Goal: Task Accomplishment & Management: Manage account settings

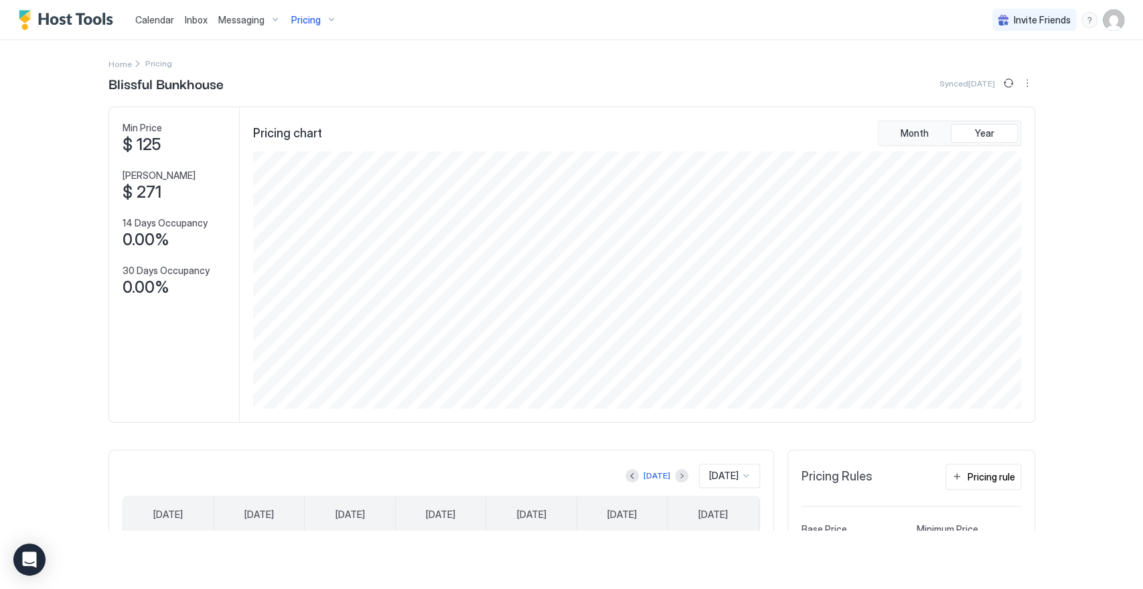
scroll to position [257, 771]
click at [326, 21] on div "Pricing" at bounding box center [314, 20] width 56 height 23
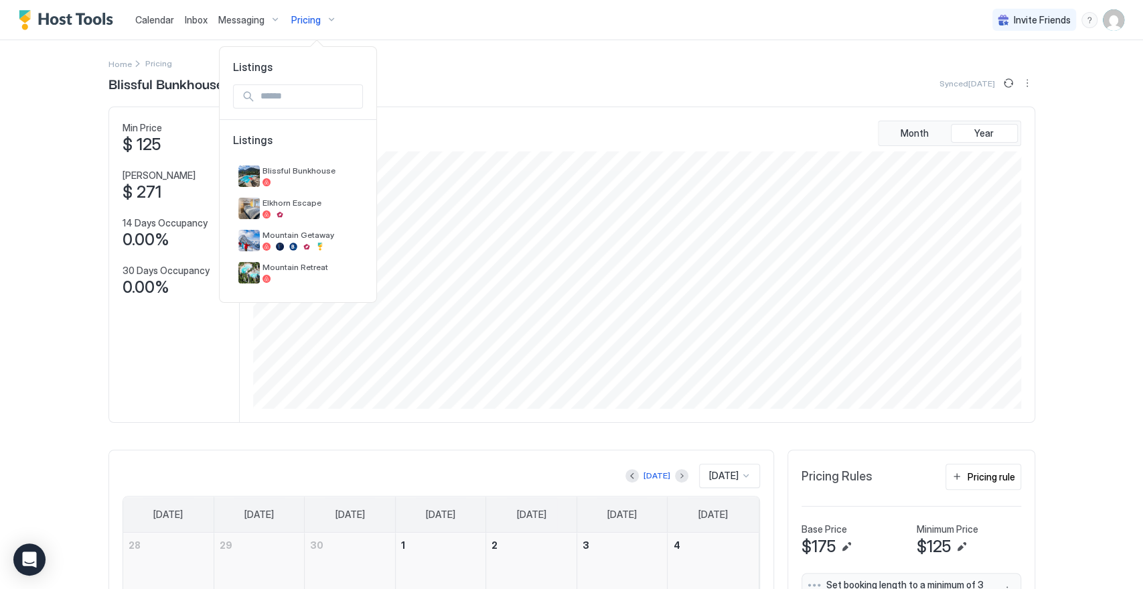
click at [486, 63] on div at bounding box center [571, 294] width 1143 height 589
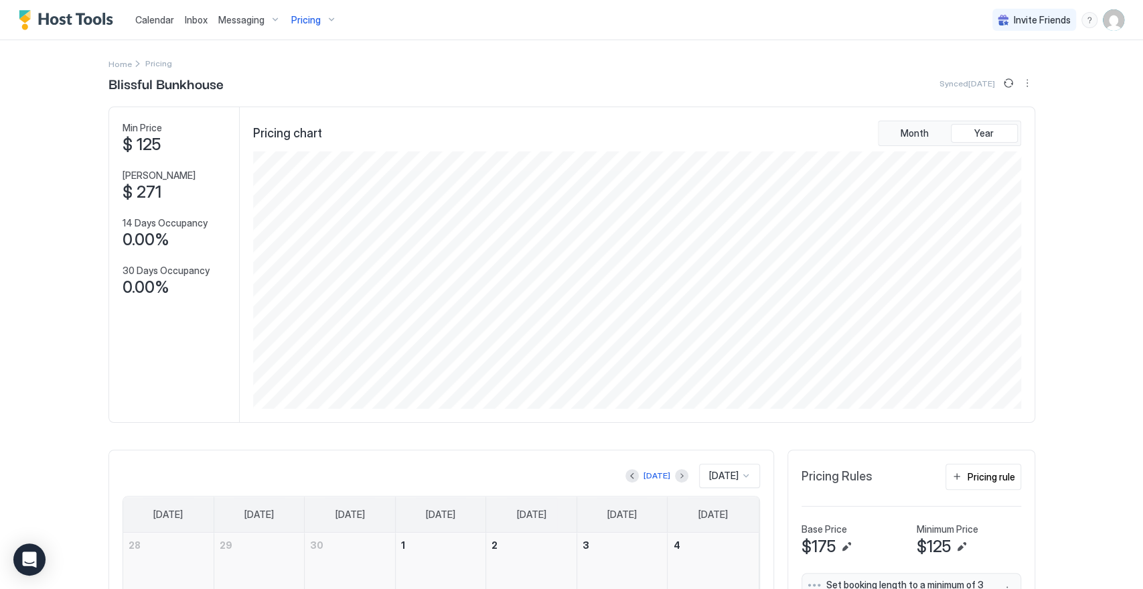
click at [1028, 21] on img "User profile" at bounding box center [1113, 19] width 21 height 21
click at [1012, 74] on div "Settings" at bounding box center [1027, 75] width 170 height 23
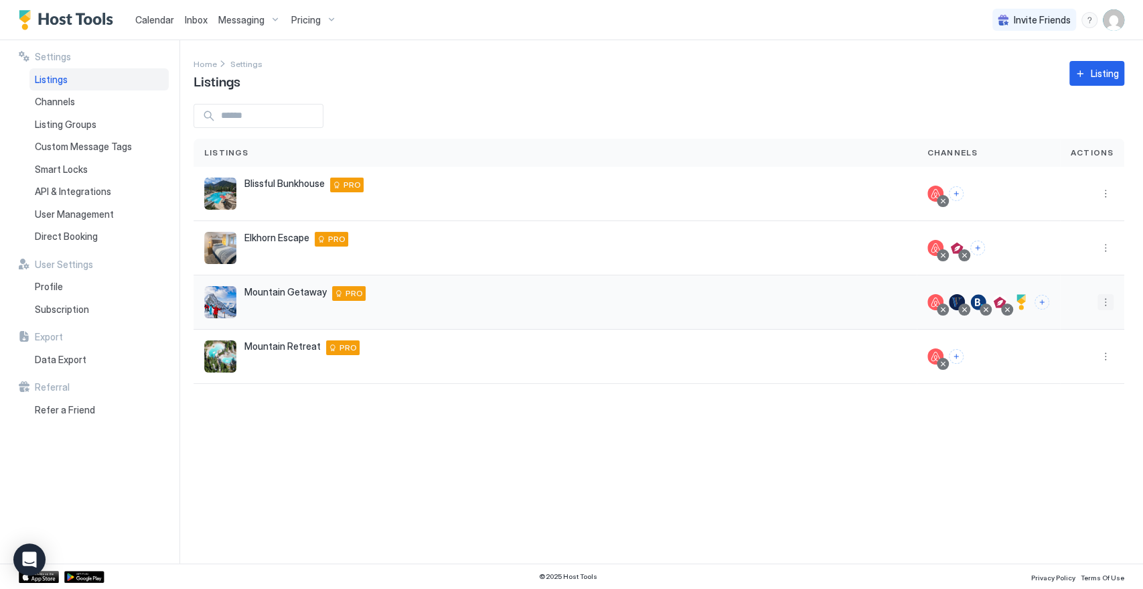
click at [1028, 300] on button "More options" at bounding box center [1105, 302] width 16 height 16
click at [1024, 298] on div at bounding box center [571, 294] width 1143 height 589
click at [1022, 304] on div at bounding box center [1021, 302] width 16 height 16
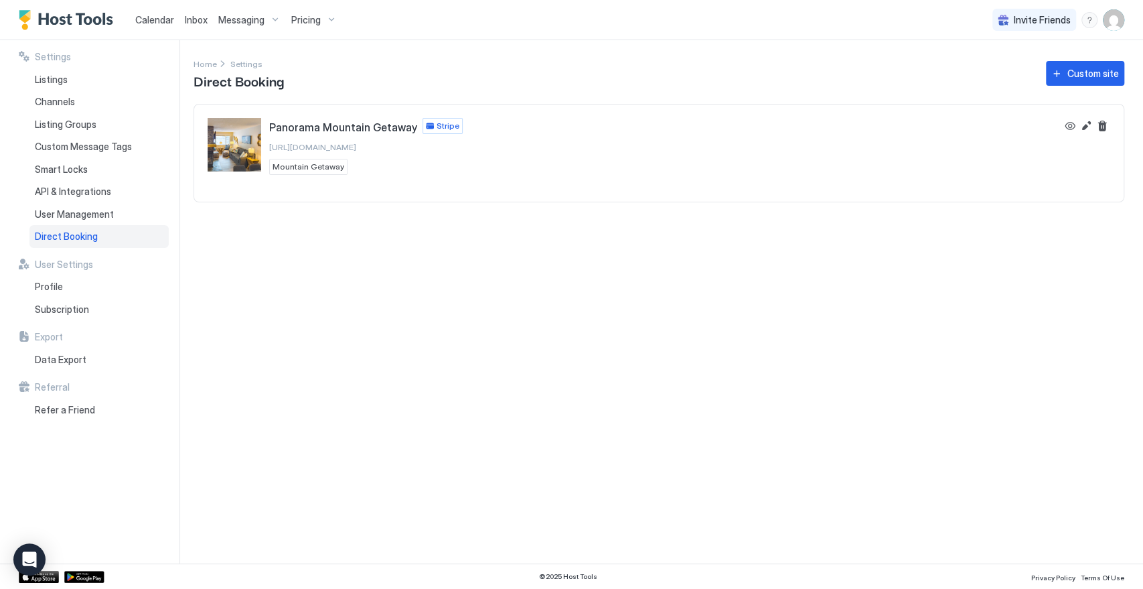
drag, startPoint x: 479, startPoint y: 143, endPoint x: 854, endPoint y: 121, distance: 375.6
click at [406, 148] on div "Panorama Mountain Getaway Stripe https://direct.hosttools.com/panoramamountaing…" at bounding box center [632, 146] width 849 height 57
click at [1028, 123] on button "View" at bounding box center [1070, 126] width 16 height 16
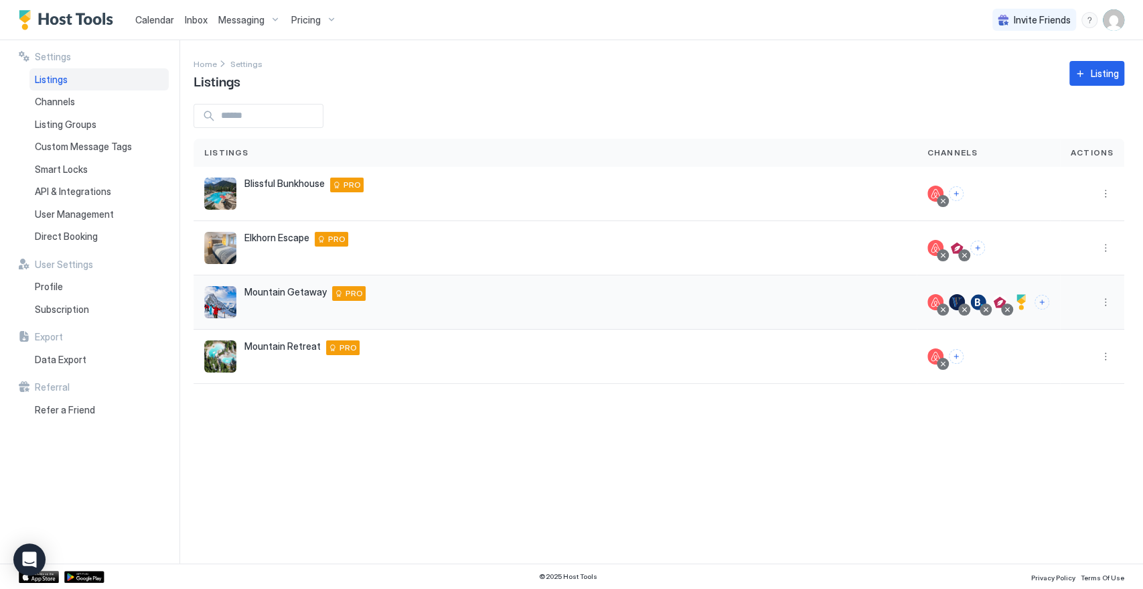
click at [1002, 295] on div at bounding box center [1000, 302] width 16 height 16
click at [1000, 303] on div at bounding box center [1000, 302] width 16 height 16
click at [998, 303] on div at bounding box center [1000, 302] width 16 height 16
